Goal: Communication & Community: Ask a question

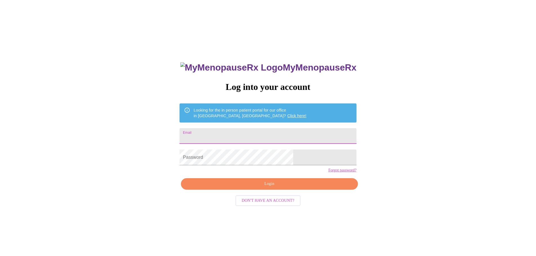
click at [235, 134] on input "Email" at bounding box center [267, 136] width 177 height 16
type input "[PERSON_NAME][EMAIL_ADDRESS][PERSON_NAME][DOMAIN_NAME]"
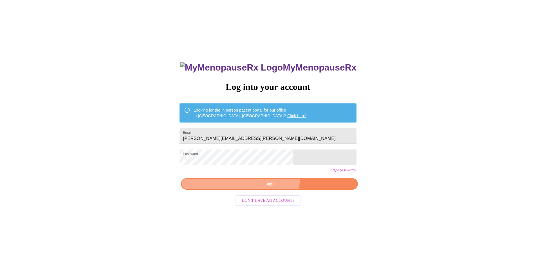
click at [272, 188] on span "Login" at bounding box center [269, 184] width 164 height 7
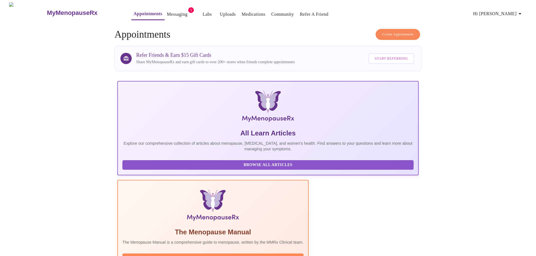
click at [167, 12] on link "Messaging" at bounding box center [177, 14] width 21 height 8
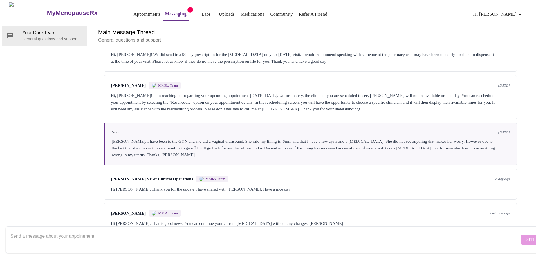
scroll to position [624, 0]
click at [129, 231] on textarea "Send a message about your appointment" at bounding box center [264, 240] width 509 height 18
click at [189, 234] on textarea "Dr. G. Actually the GYN recommended I should go on the .5 [MEDICAL_DATA] patch." at bounding box center [264, 240] width 509 height 18
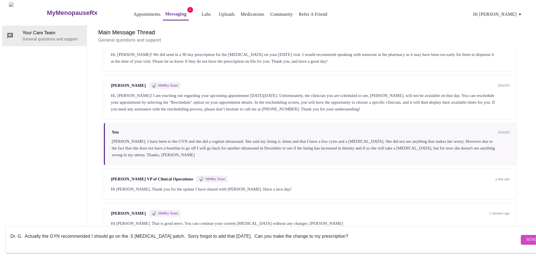
type textarea "Dr. G. Actually the GYN recommended I should go on the .5 [MEDICAL_DATA] patch.…"
click at [526, 237] on span "Send" at bounding box center [531, 240] width 11 height 7
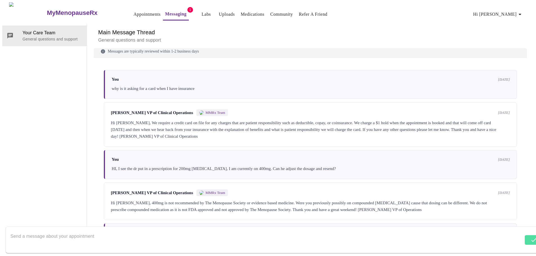
scroll to position [0, 0]
